Goal: Check status: Check status

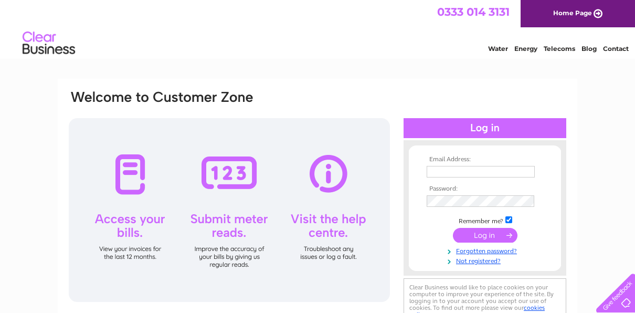
type input "a1petsplace@hotmail.co.uk"
click at [487, 233] on input "submit" at bounding box center [485, 235] width 65 height 15
click at [484, 234] on input "submit" at bounding box center [485, 235] width 65 height 15
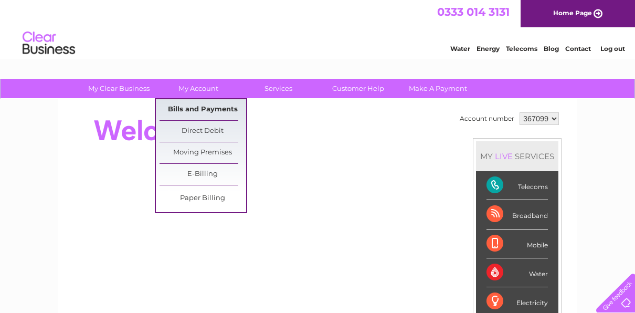
click at [195, 113] on link "Bills and Payments" at bounding box center [203, 109] width 87 height 21
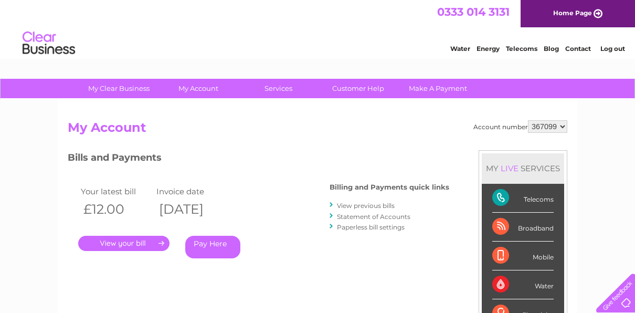
scroll to position [52, 0]
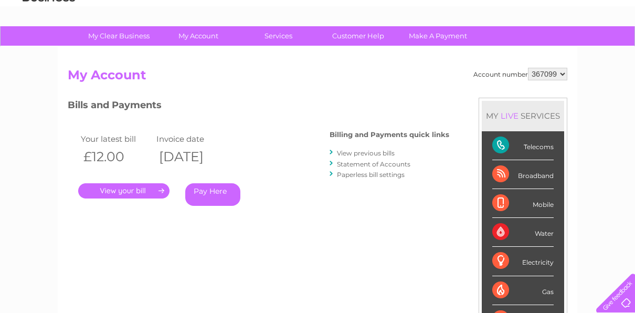
click at [131, 191] on link "." at bounding box center [123, 190] width 91 height 15
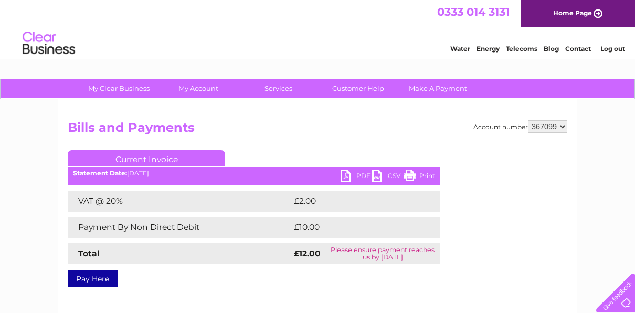
click at [344, 174] on link "PDF" at bounding box center [356, 177] width 31 height 15
